Goal: Navigation & Orientation: Find specific page/section

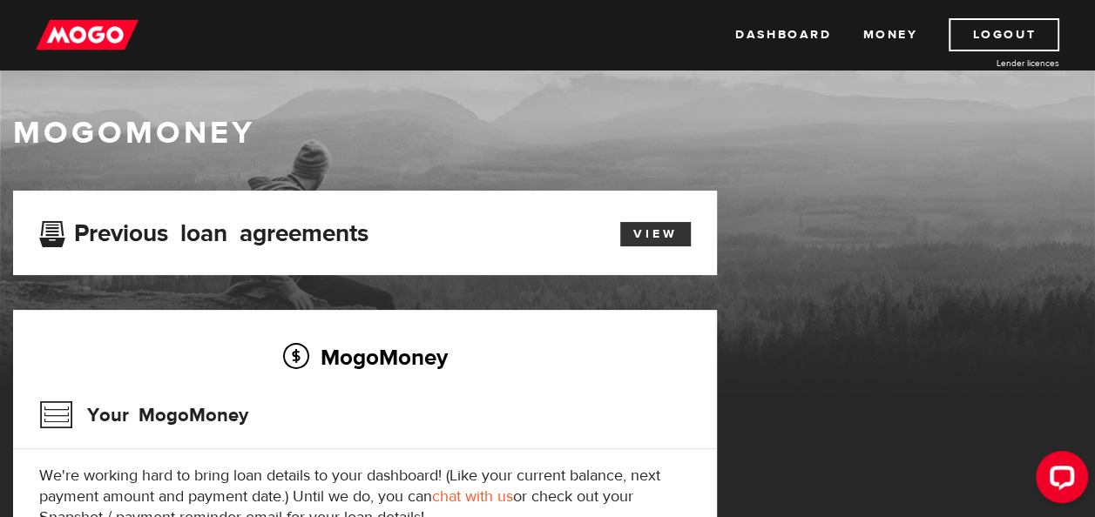
click at [661, 228] on link "View" at bounding box center [655, 234] width 71 height 24
click at [761, 37] on link "Dashboard" at bounding box center [783, 34] width 96 height 33
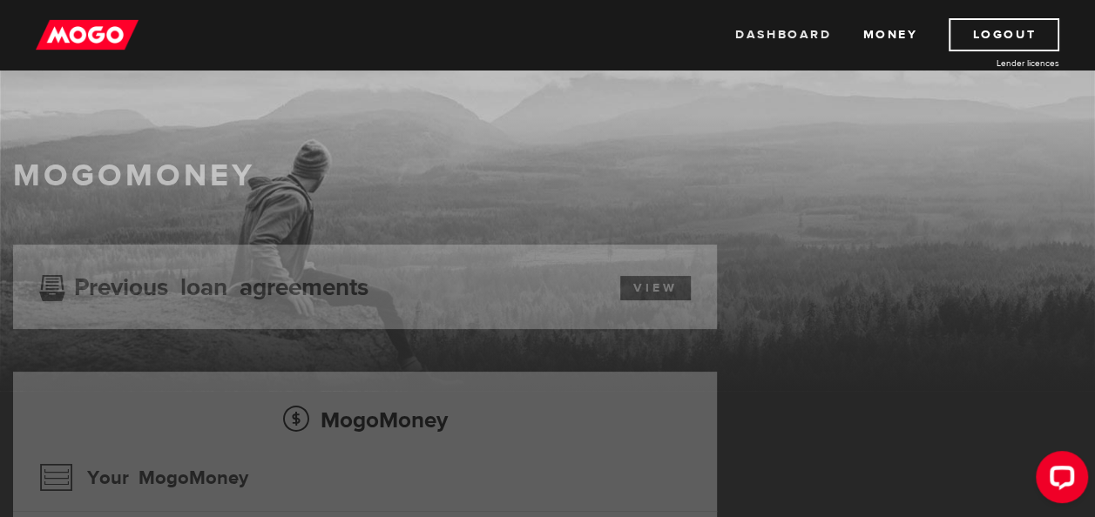
click at [802, 38] on link "Dashboard" at bounding box center [783, 34] width 96 height 33
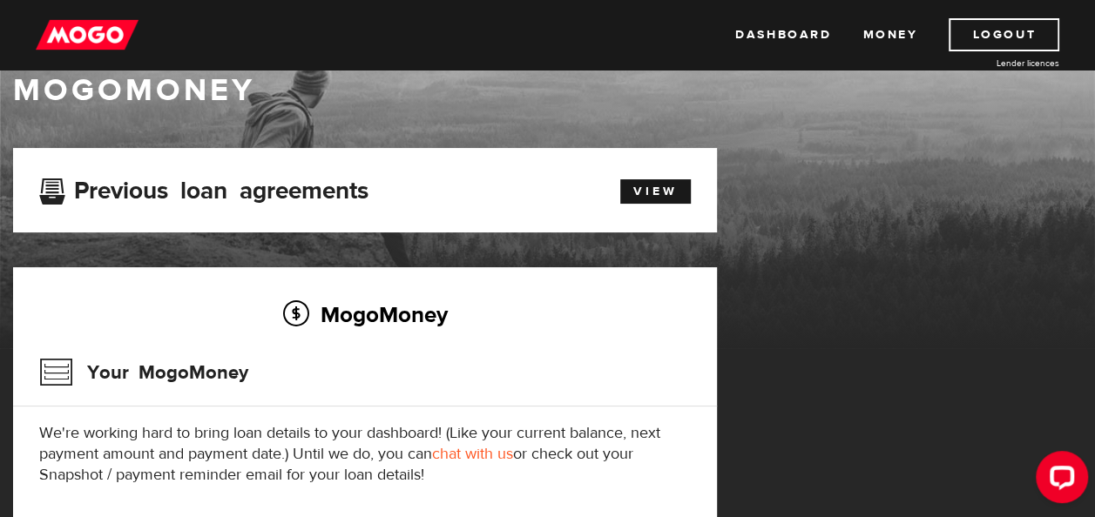
scroll to position [46, 0]
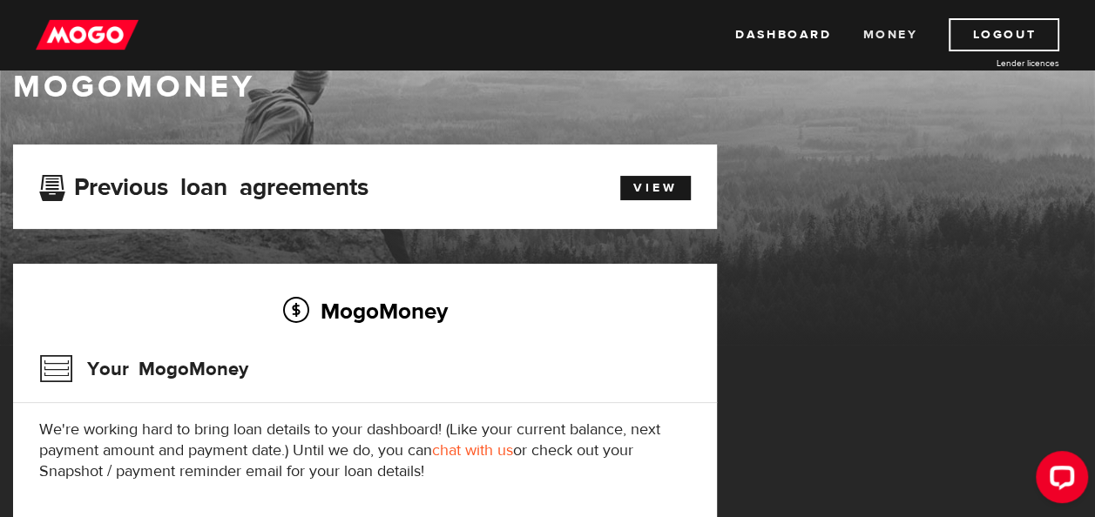
click at [876, 37] on link "Money" at bounding box center [889, 34] width 55 height 33
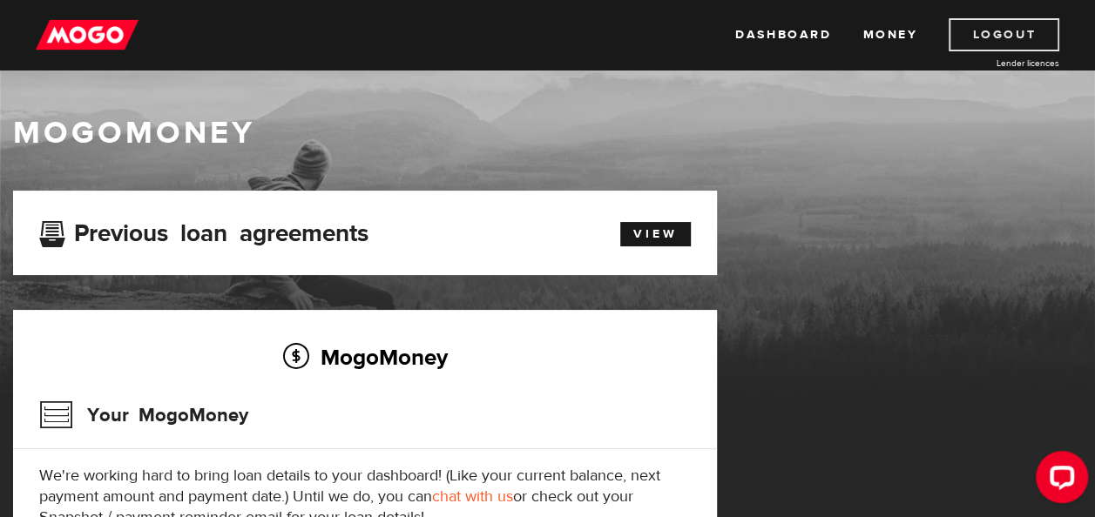
click at [982, 34] on link "Logout" at bounding box center [1004, 34] width 111 height 33
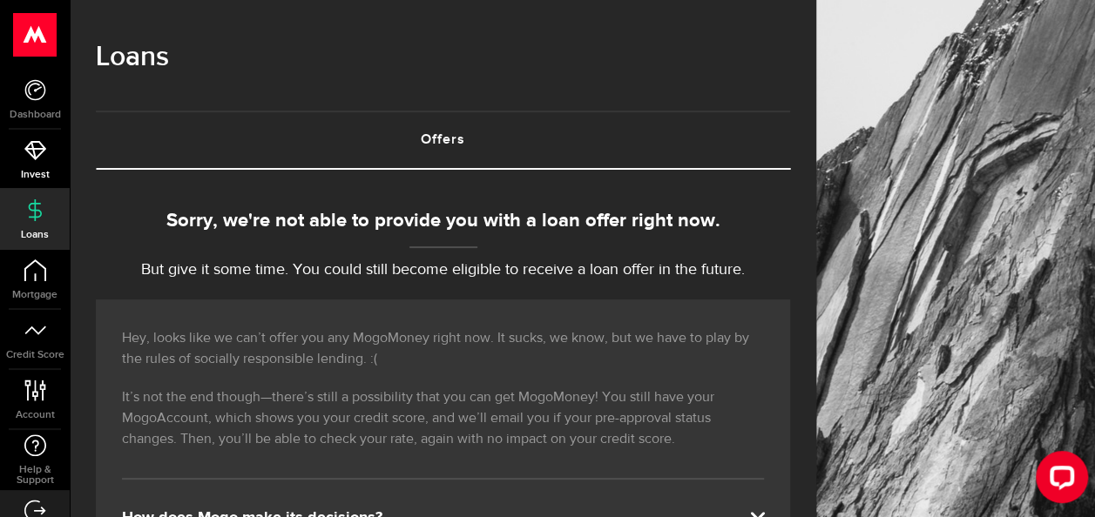
click at [35, 153] on use at bounding box center [35, 150] width 22 height 19
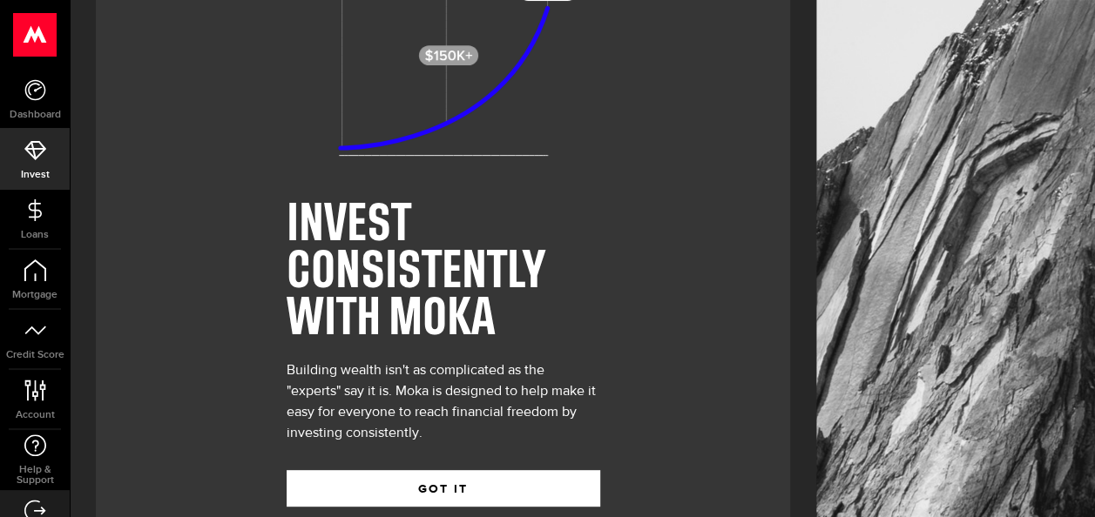
scroll to position [180, 0]
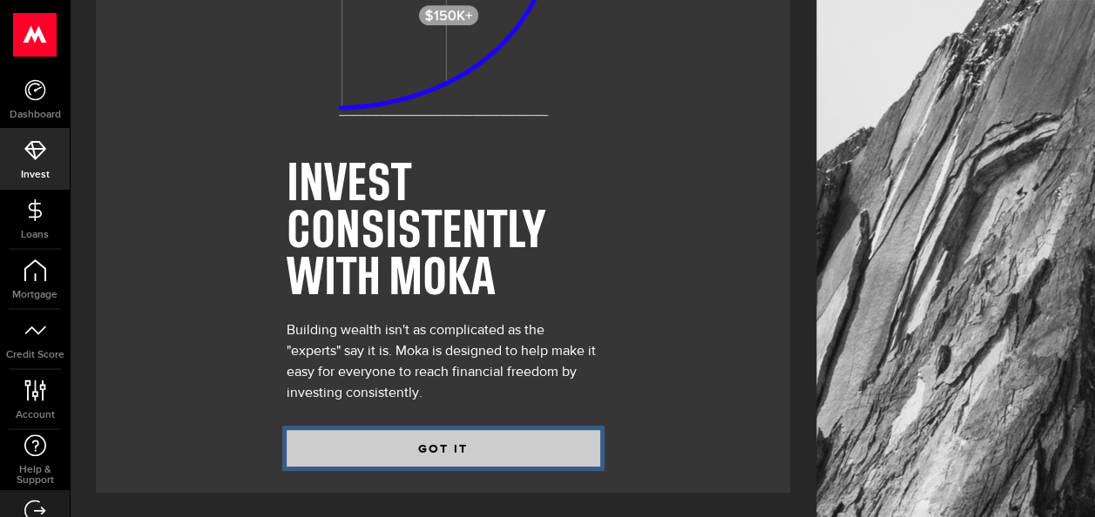
click at [471, 443] on button "GOT IT" at bounding box center [444, 448] width 314 height 37
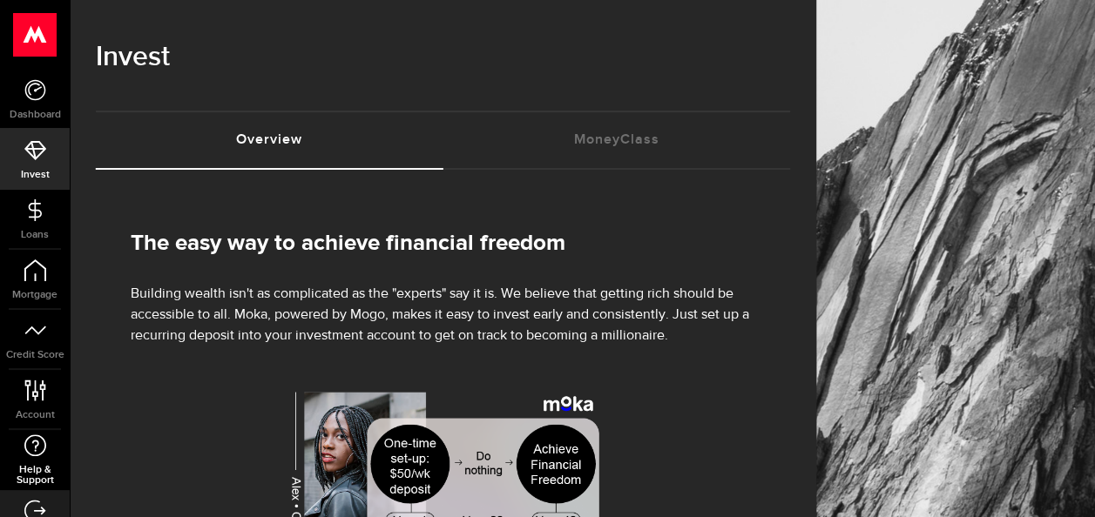
click at [32, 456] on use at bounding box center [35, 446] width 22 height 22
click at [37, 391] on icon at bounding box center [36, 391] width 24 height 22
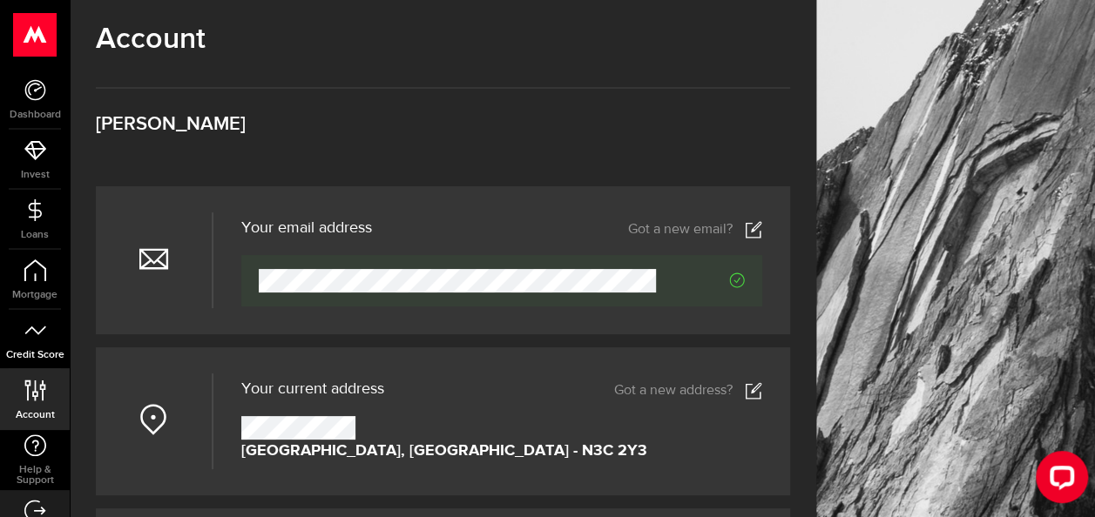
click at [12, 333] on link "Credit Score" at bounding box center [35, 339] width 70 height 59
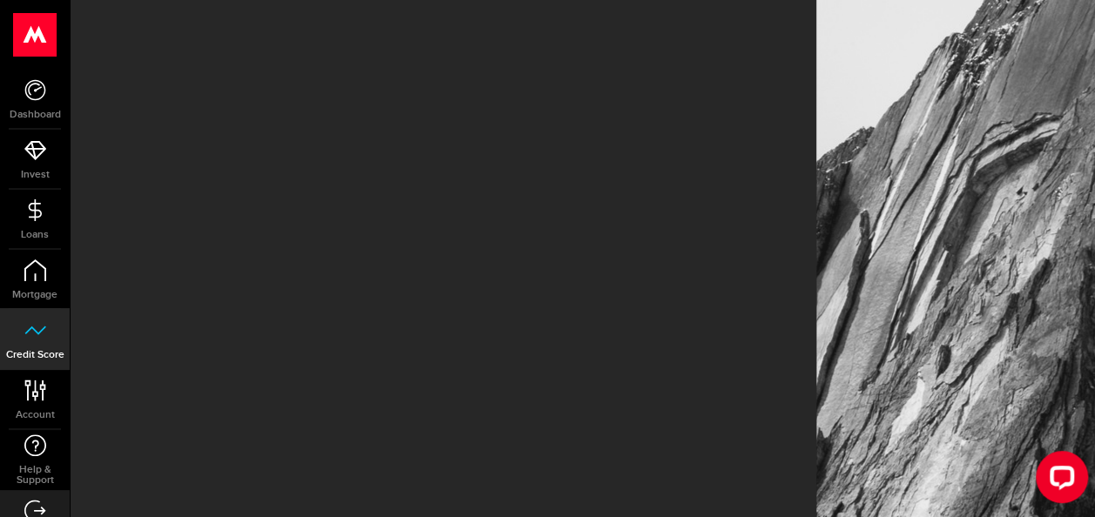
click at [12, 333] on link "Credit Score" at bounding box center [35, 339] width 70 height 59
click at [31, 287] on link "Mortgage" at bounding box center [35, 279] width 70 height 59
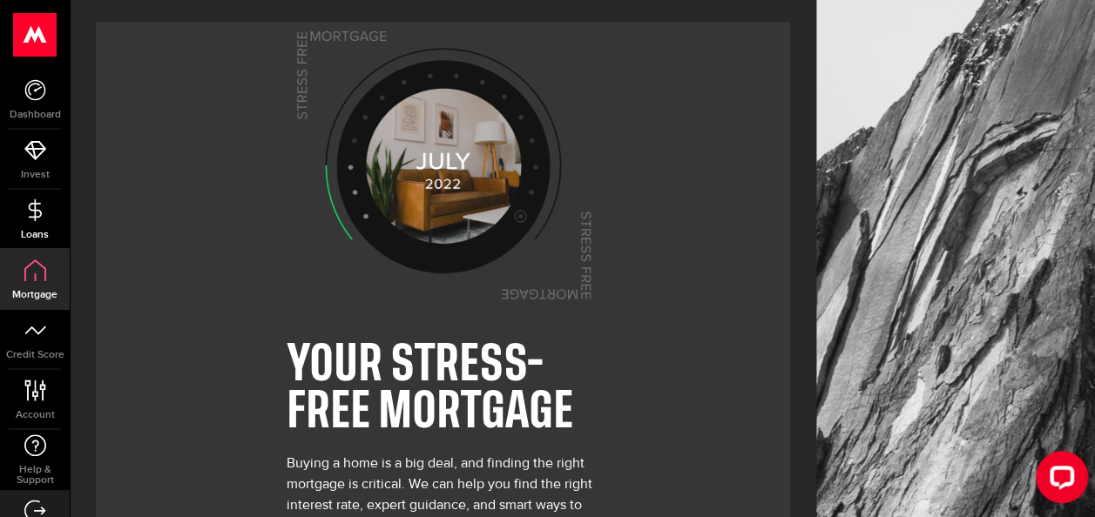
click at [40, 222] on link "Loans" at bounding box center [35, 219] width 70 height 59
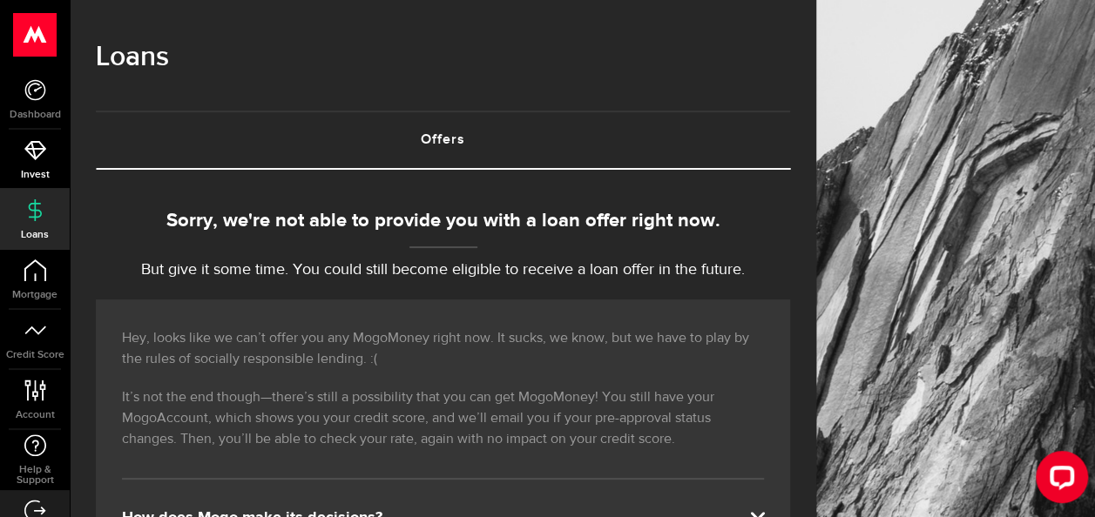
click at [45, 143] on icon at bounding box center [35, 150] width 22 height 22
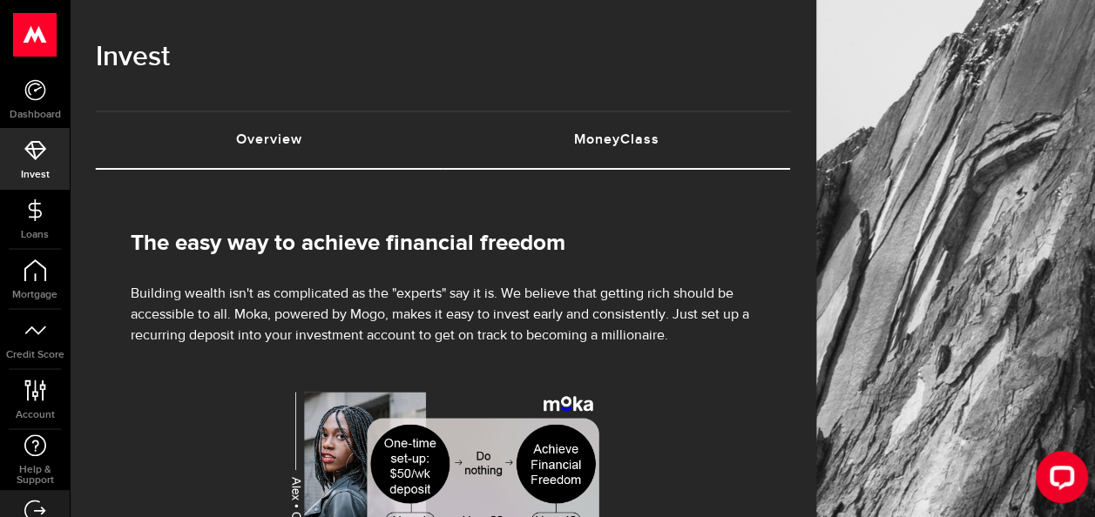
click at [633, 151] on link "MoneyClass (requires attention)" at bounding box center [617, 140] width 348 height 56
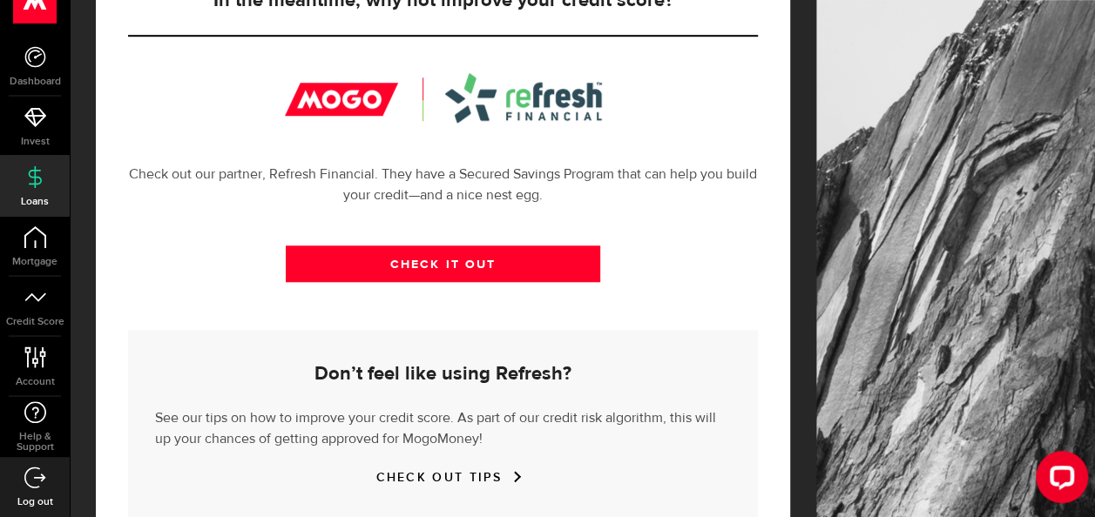
scroll to position [689, 0]
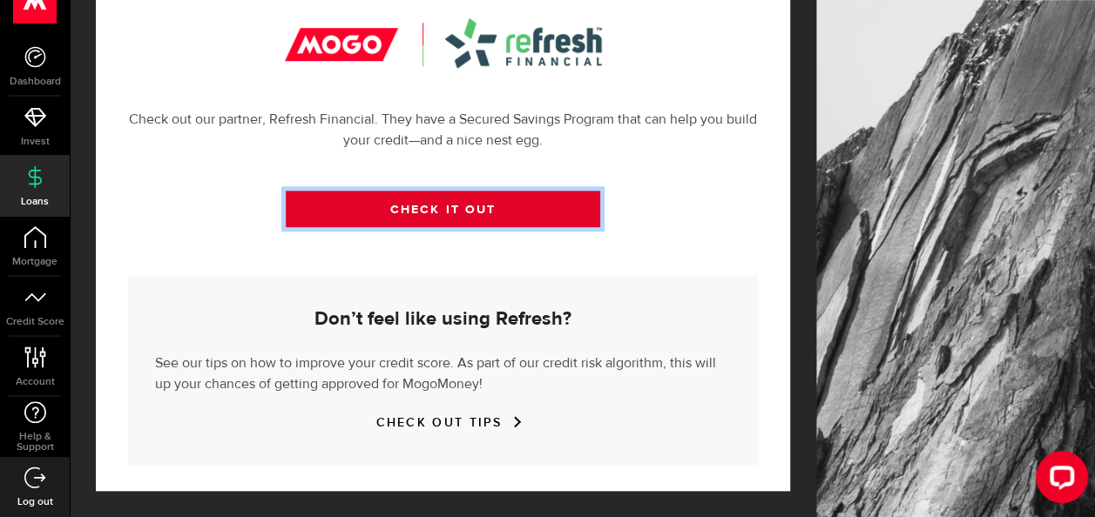
click at [491, 214] on link "CHECK IT OUT" at bounding box center [443, 209] width 315 height 37
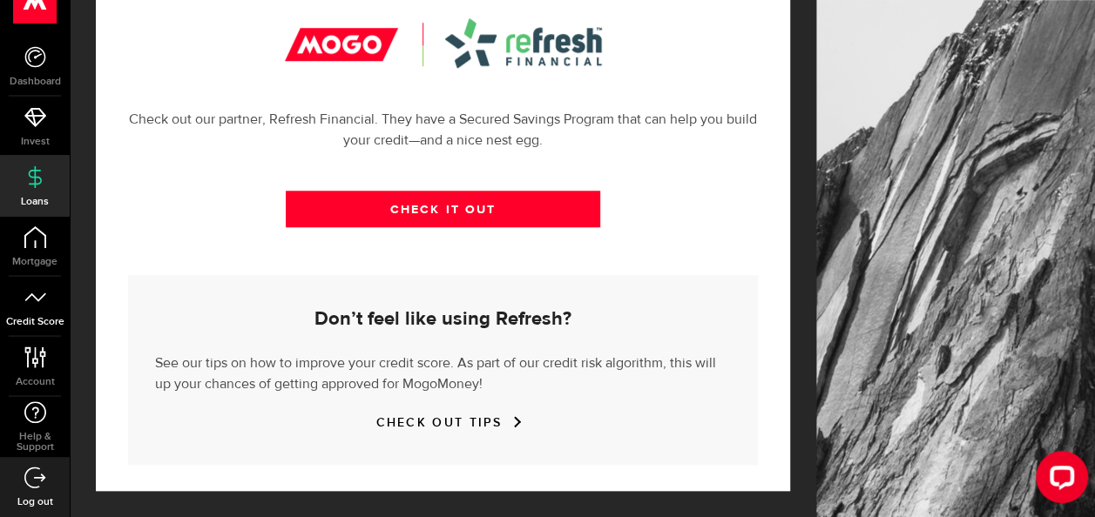
click at [33, 328] on link "Credit Score" at bounding box center [35, 306] width 70 height 59
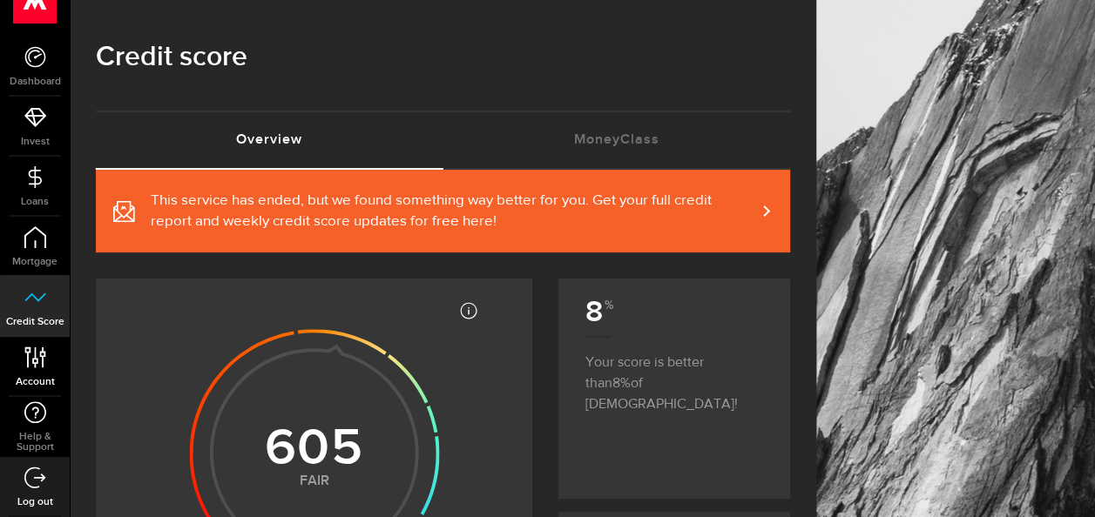
click at [30, 377] on span "Account" at bounding box center [35, 382] width 70 height 10
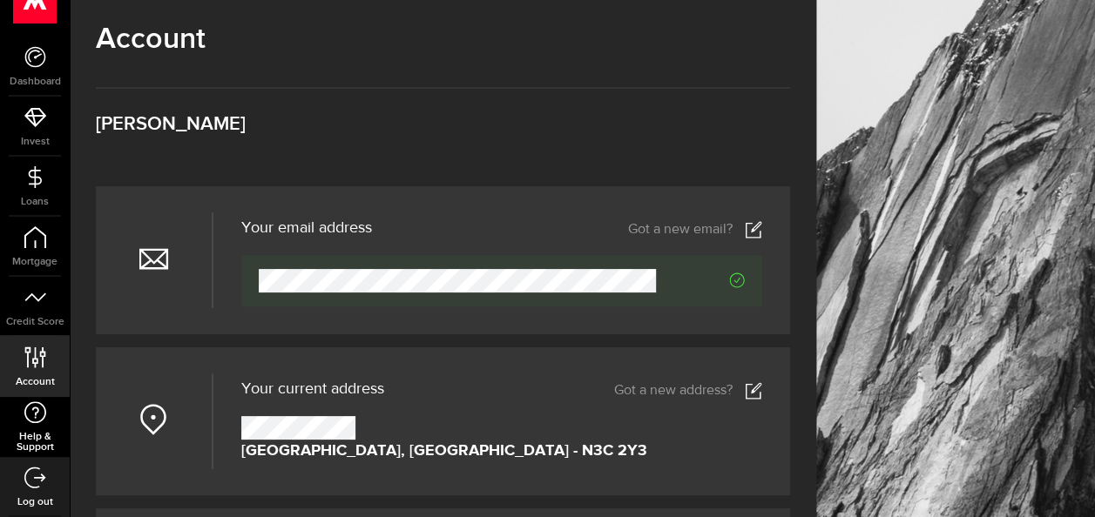
click at [38, 422] on use at bounding box center [35, 413] width 22 height 22
